Goal: Transaction & Acquisition: Download file/media

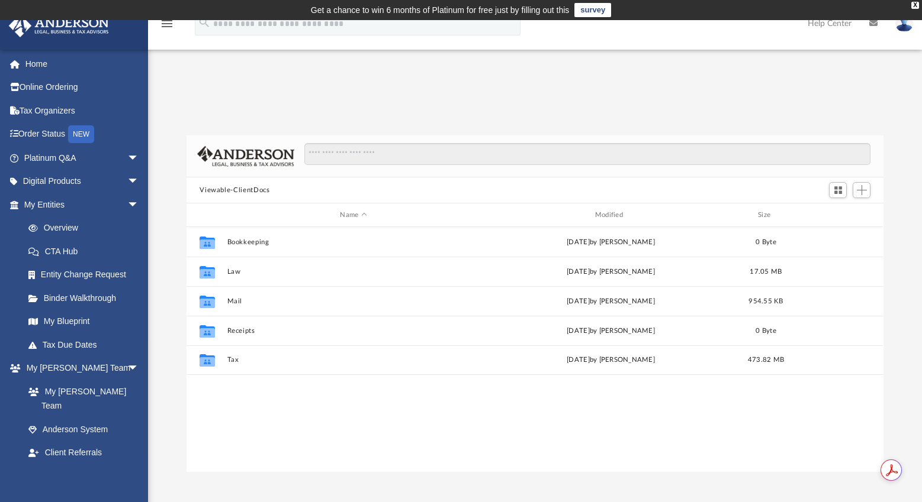
scroll to position [9, 9]
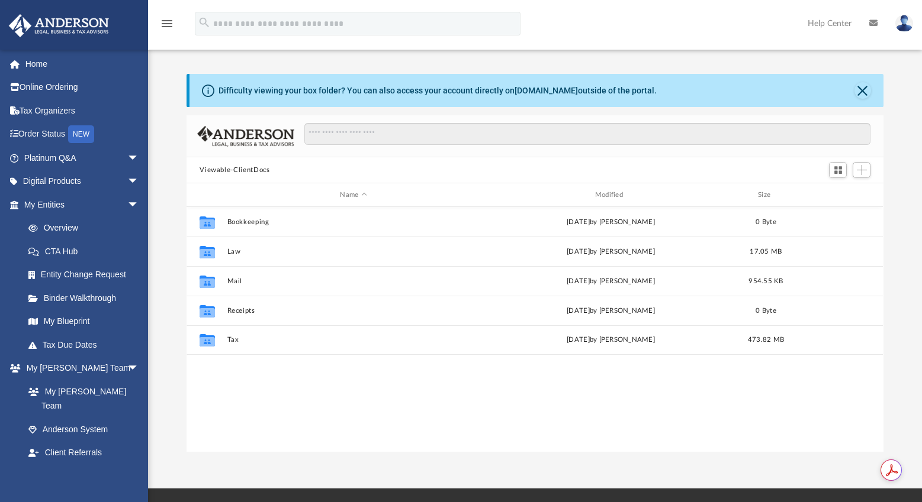
scroll to position [260, 688]
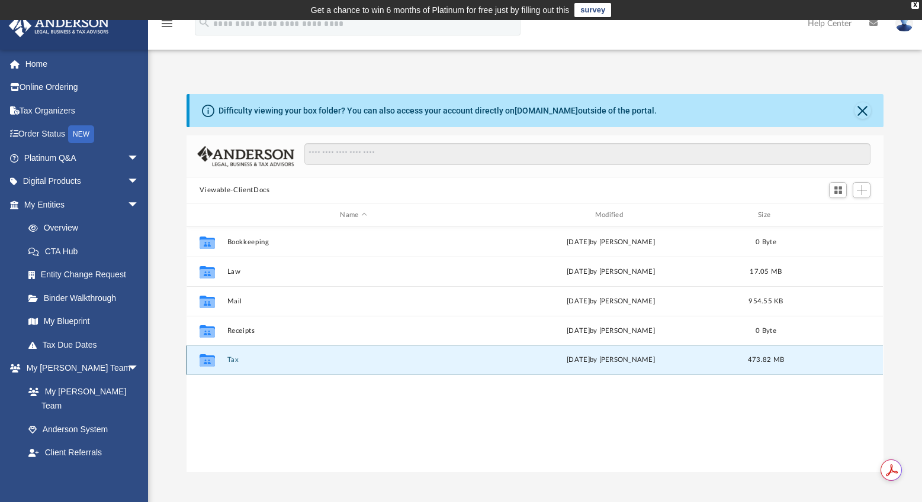
click at [233, 360] on button "Tax" at bounding box center [353, 360] width 252 height 8
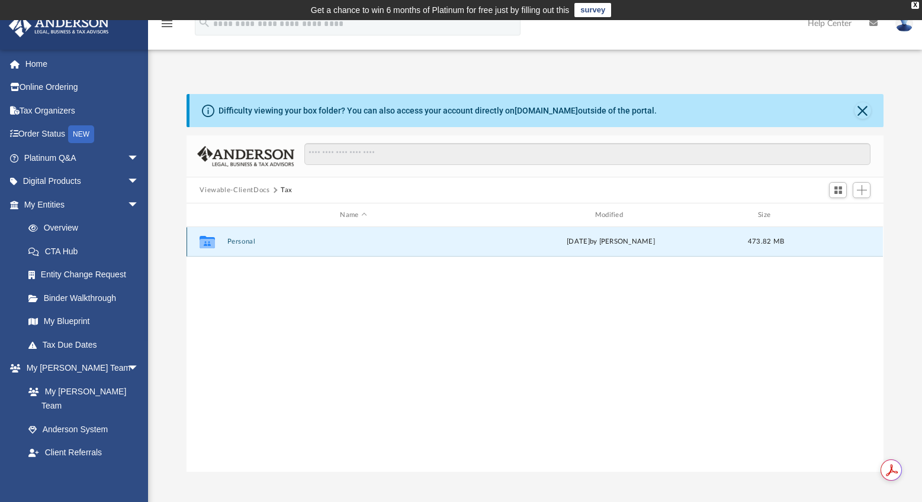
click at [248, 241] on button "Personal" at bounding box center [353, 242] width 252 height 8
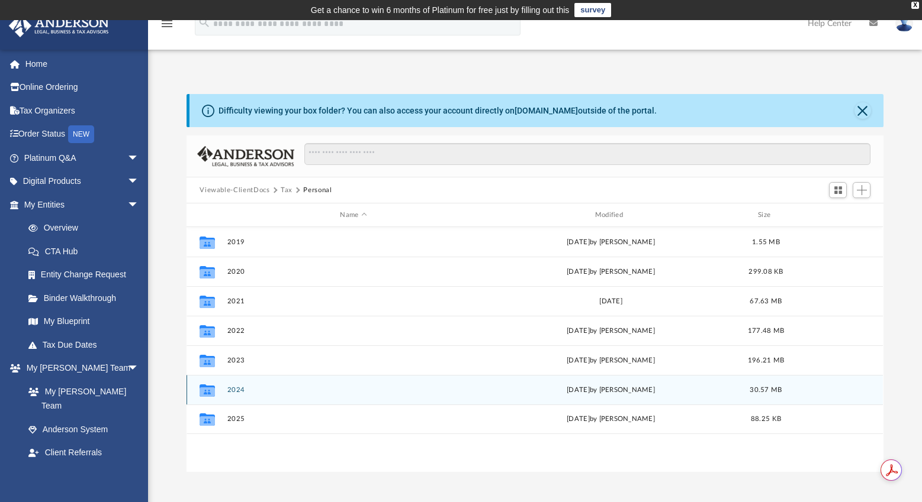
click at [234, 390] on button "2024" at bounding box center [353, 390] width 252 height 8
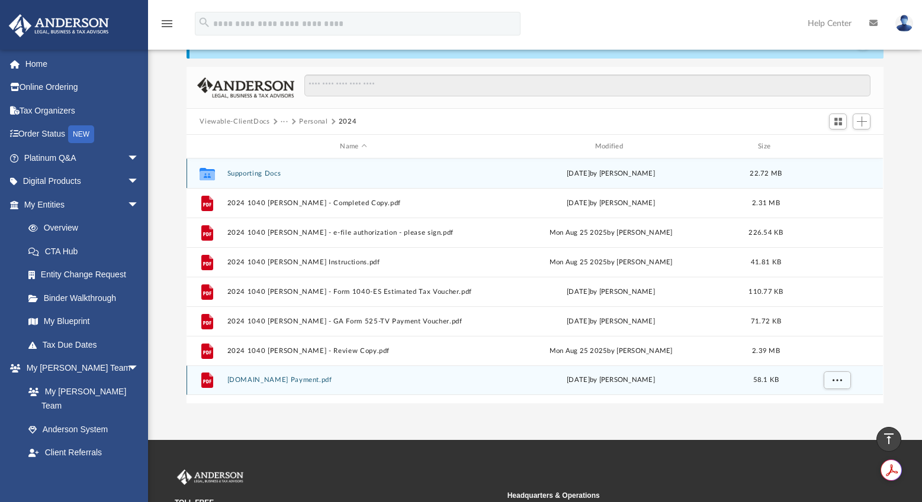
scroll to position [59, 0]
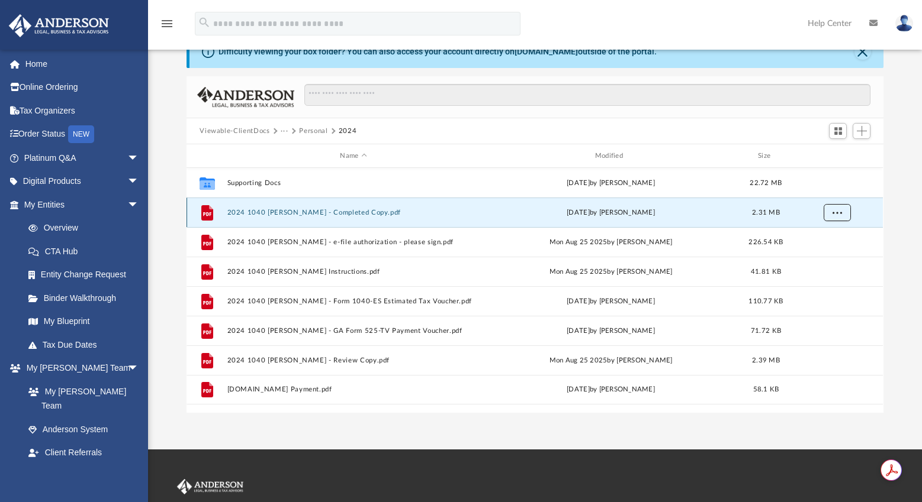
click at [833, 209] on span "More options" at bounding box center [836, 212] width 9 height 7
click at [829, 255] on li "Download" at bounding box center [826, 256] width 34 height 12
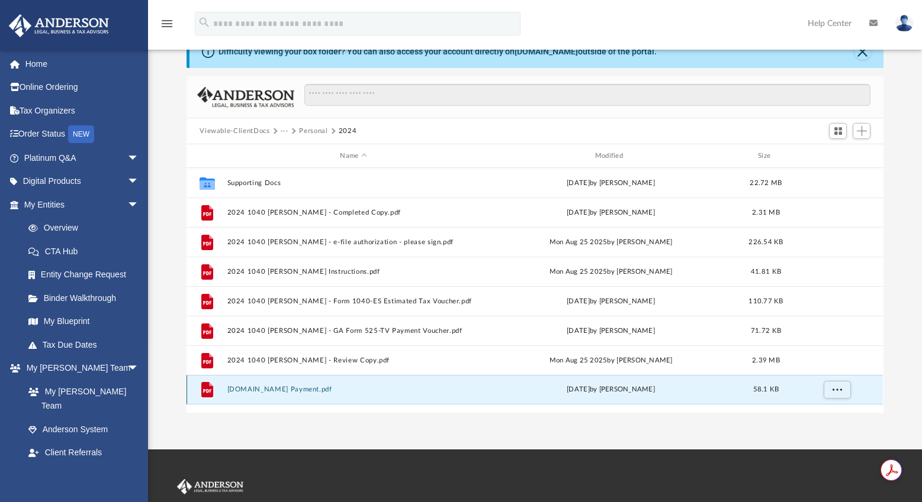
click at [443, 391] on button "gtc.dor.ga.gov Payment.pdf" at bounding box center [353, 390] width 252 height 8
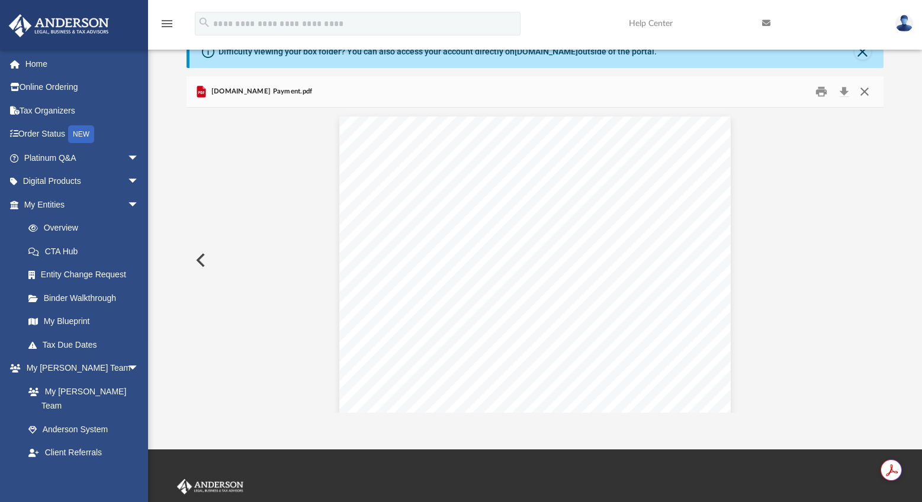
click at [866, 88] on button "Close" at bounding box center [863, 92] width 21 height 18
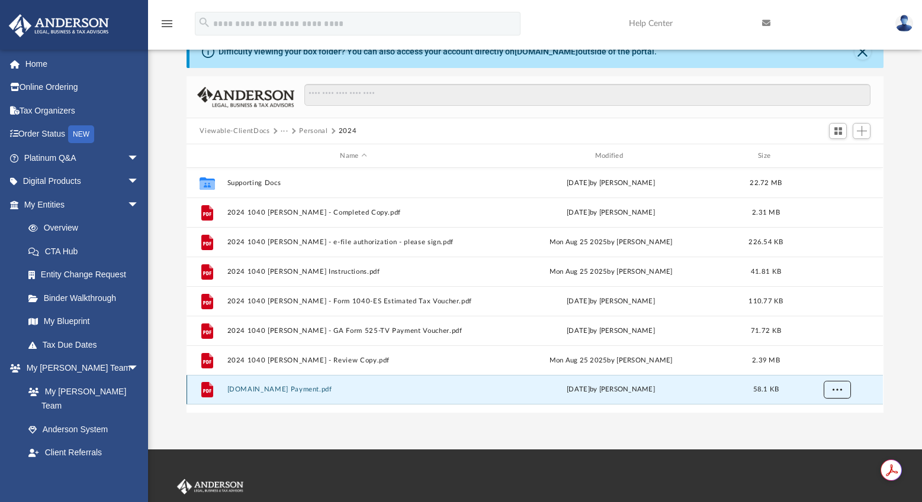
click at [833, 389] on span "More options" at bounding box center [836, 389] width 9 height 7
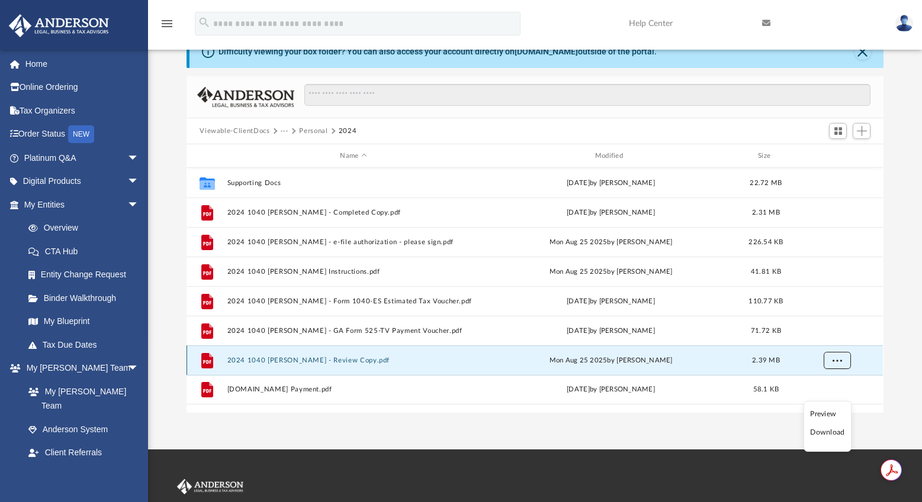
click at [831, 359] on button "More options" at bounding box center [836, 361] width 27 height 18
click at [833, 401] on li "Download" at bounding box center [826, 404] width 34 height 12
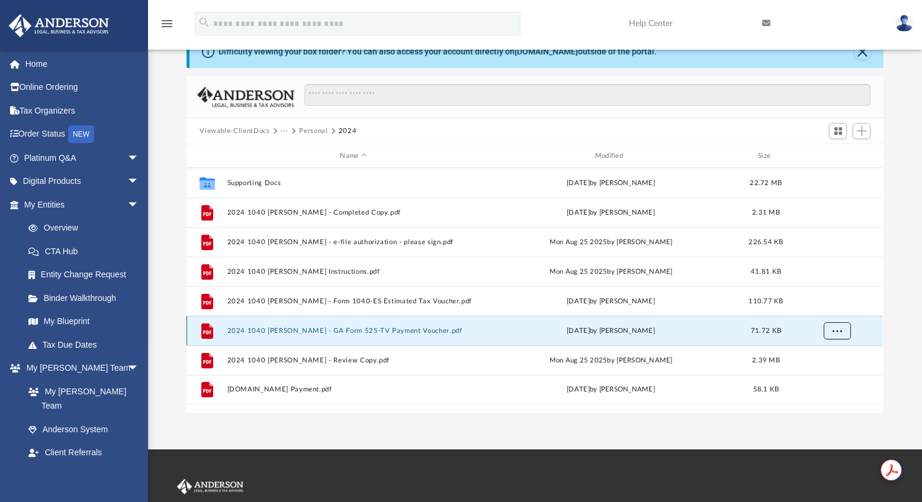
click at [833, 334] on span "More options" at bounding box center [836, 330] width 9 height 7
click at [831, 375] on li "Download" at bounding box center [826, 374] width 34 height 12
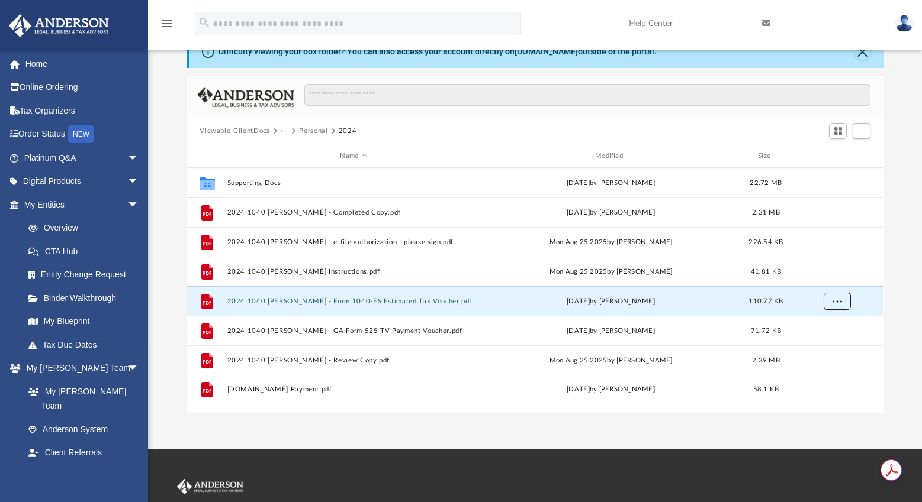
click at [834, 301] on span "More options" at bounding box center [836, 301] width 9 height 7
click at [832, 342] on li "Download" at bounding box center [826, 345] width 34 height 12
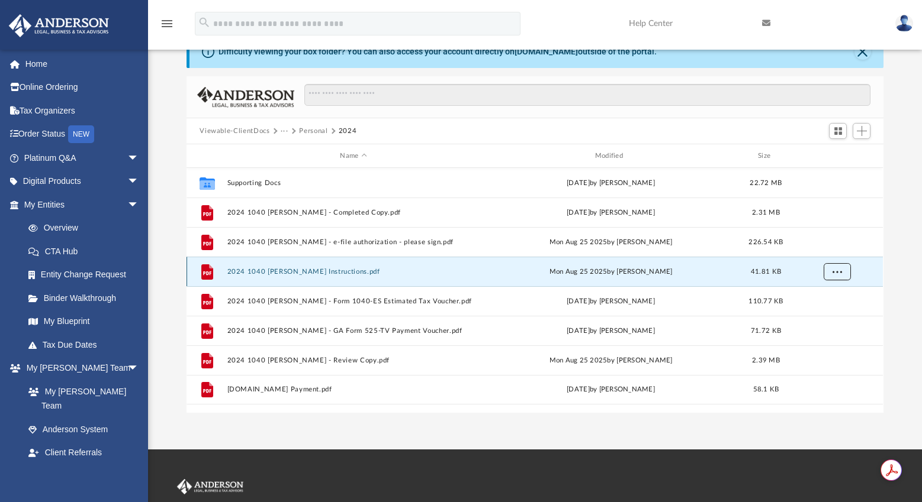
click at [832, 272] on span "More options" at bounding box center [836, 271] width 9 height 7
click at [828, 317] on li "Download" at bounding box center [826, 315] width 34 height 12
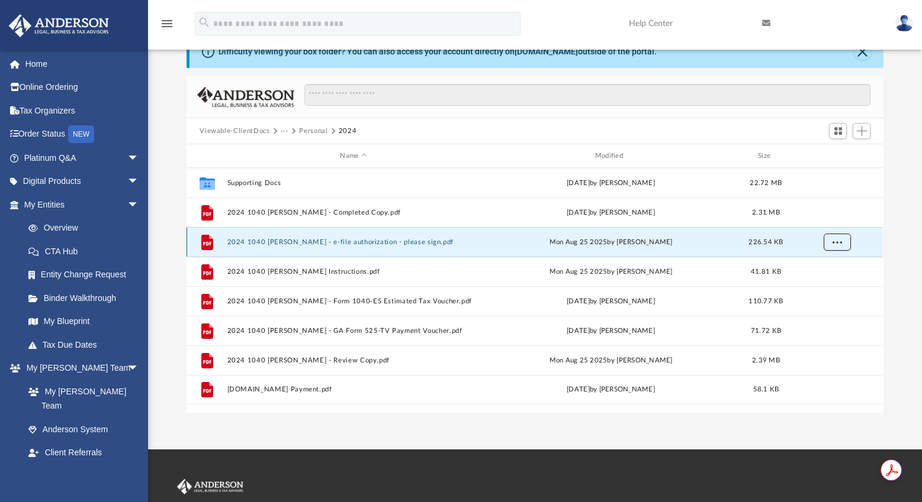
click at [832, 240] on span "More options" at bounding box center [836, 242] width 9 height 7
click at [831, 287] on li "Download" at bounding box center [826, 285] width 34 height 12
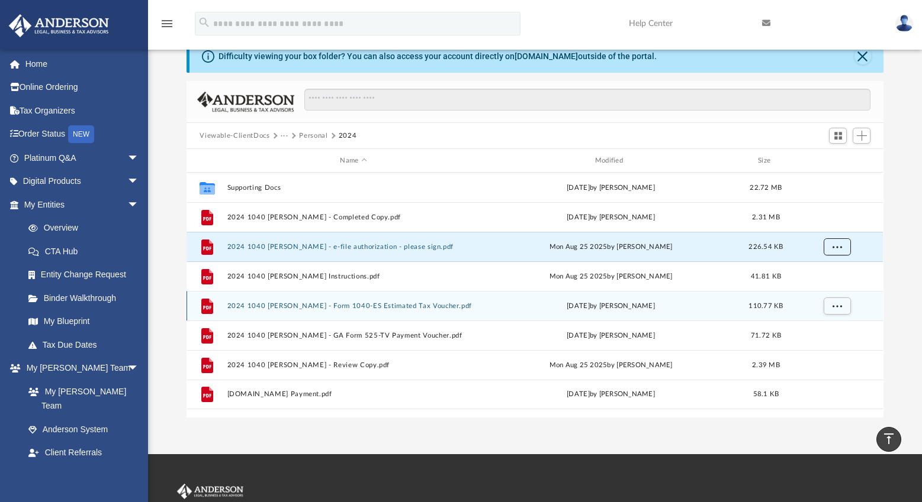
scroll to position [0, 0]
